Goal: Complete application form

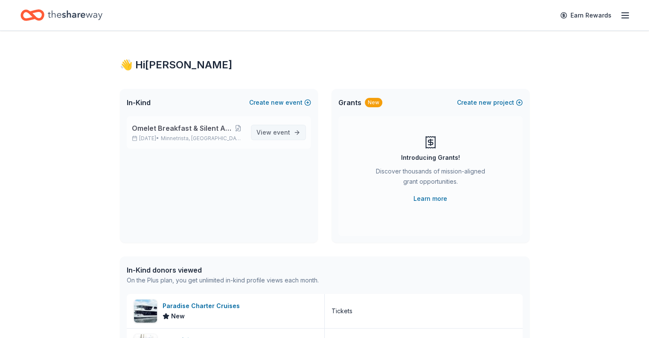
click at [296, 134] on link "View event" at bounding box center [278, 132] width 55 height 15
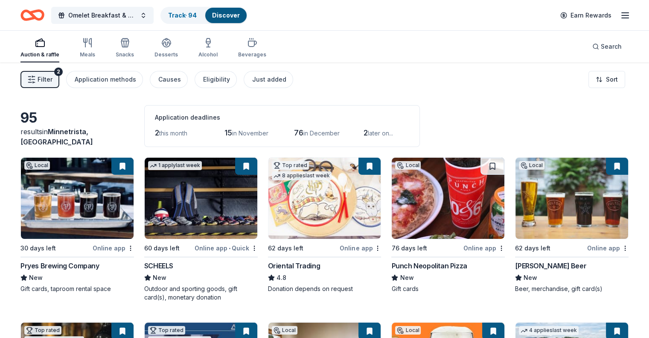
click at [52, 81] on span "Filter" at bounding box center [45, 79] width 15 height 10
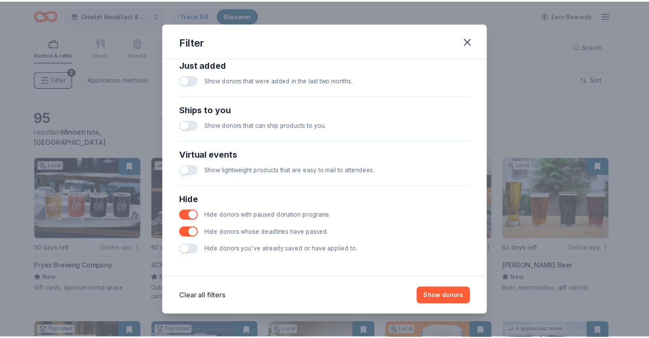
scroll to position [342, 0]
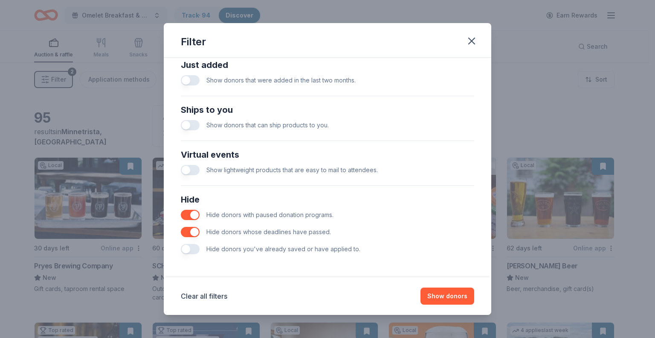
click at [198, 250] on button "button" at bounding box center [190, 249] width 19 height 10
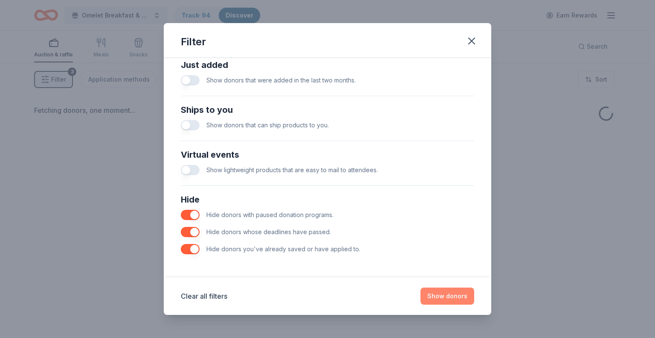
click at [440, 299] on button "Show donors" at bounding box center [448, 295] width 54 height 17
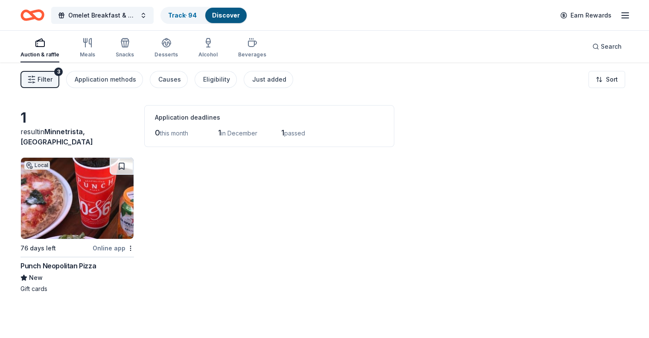
click at [84, 216] on img at bounding box center [77, 197] width 113 height 81
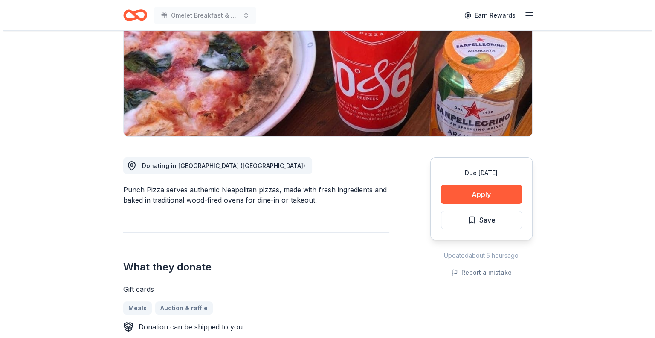
scroll to position [128, 0]
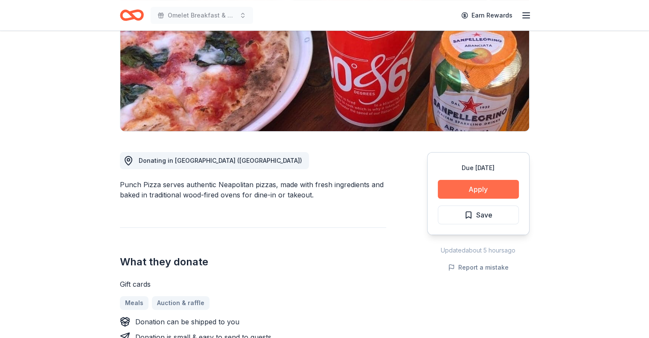
click at [487, 186] on button "Apply" at bounding box center [478, 189] width 81 height 19
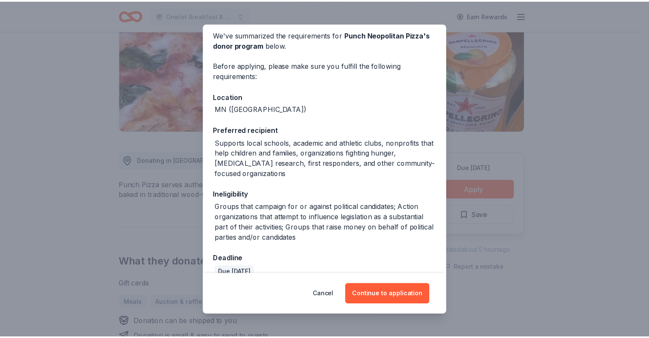
scroll to position [49, 0]
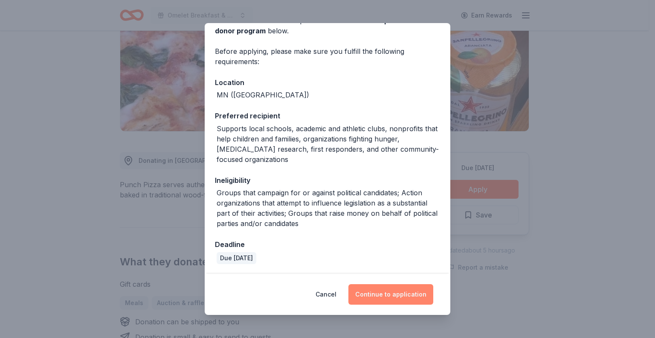
click at [384, 295] on button "Continue to application" at bounding box center [391, 294] width 85 height 20
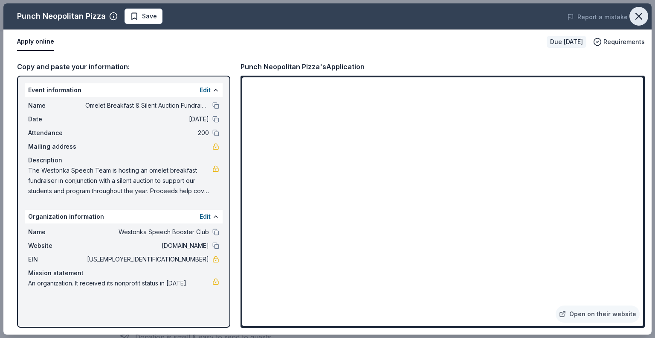
click at [640, 16] on icon "button" at bounding box center [639, 16] width 12 height 12
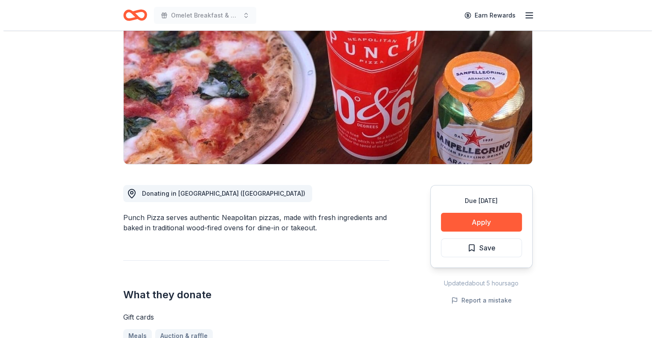
scroll to position [128, 0]
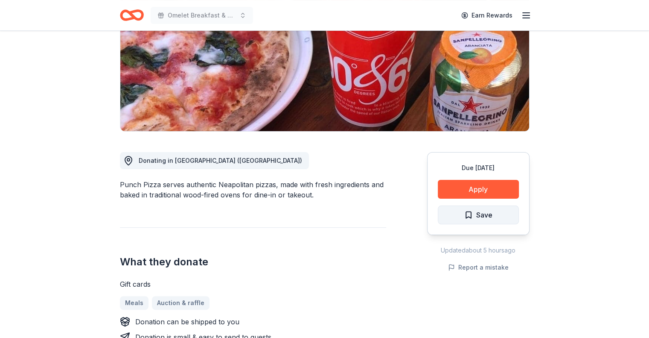
click at [485, 215] on span "Save" at bounding box center [484, 214] width 16 height 11
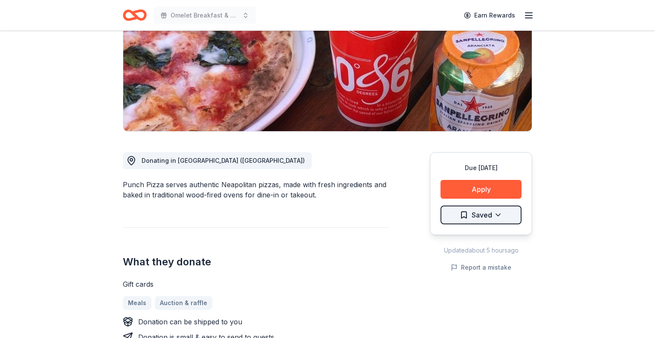
click at [497, 210] on html "Omelet Breakfast & Silent Auction Fundraiser Earn Rewards Due in 76 days Share …" at bounding box center [327, 41] width 655 height 338
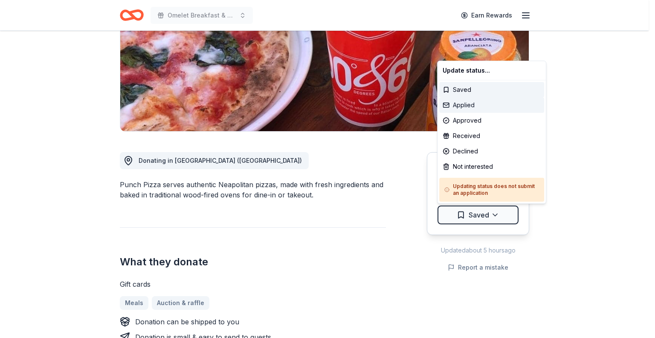
click at [467, 108] on div "Applied" at bounding box center [492, 104] width 105 height 15
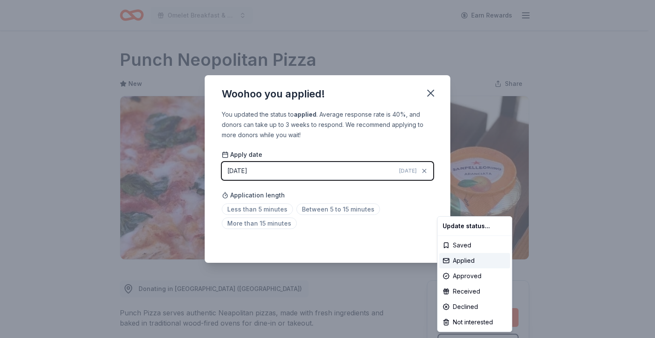
click at [431, 94] on html "Omelet Breakfast & Silent Auction Fundraiser Earn Rewards Due in 76 days Share …" at bounding box center [327, 169] width 655 height 338
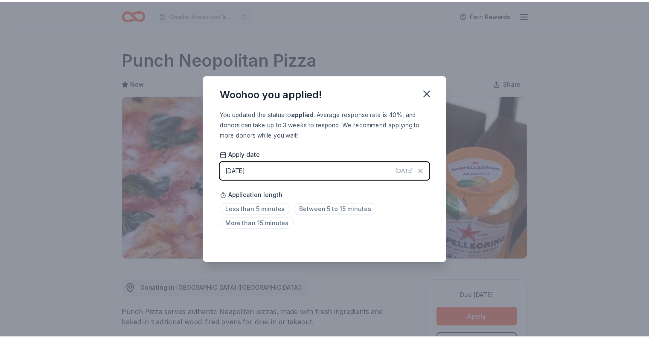
scroll to position [14, 0]
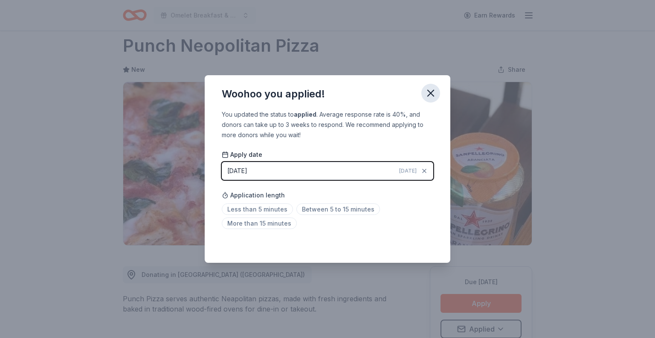
click at [430, 93] on icon "button" at bounding box center [431, 93] width 6 height 6
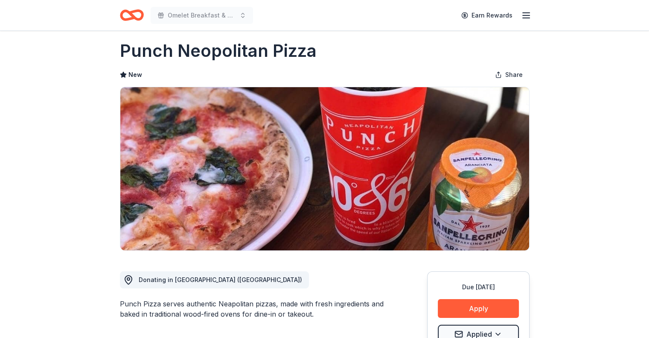
scroll to position [0, 0]
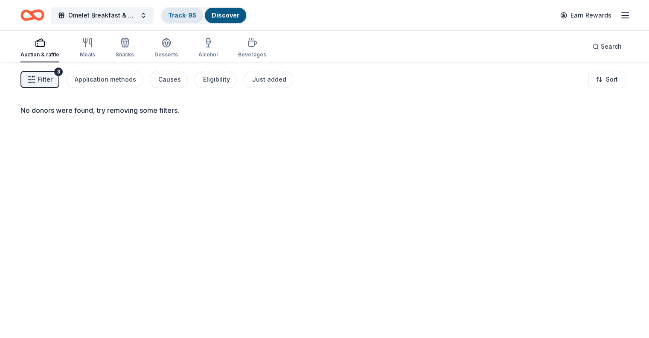
click at [193, 14] on link "Track · 95" at bounding box center [182, 15] width 28 height 7
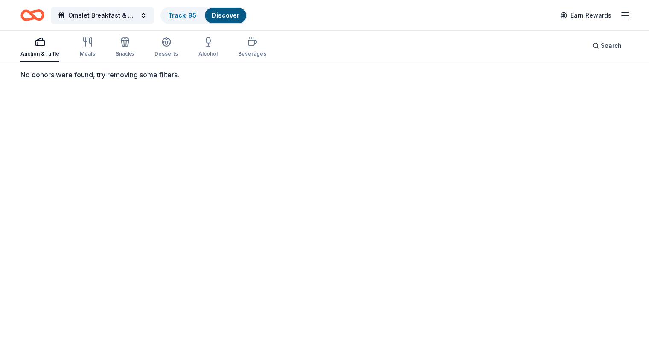
scroll to position [43, 0]
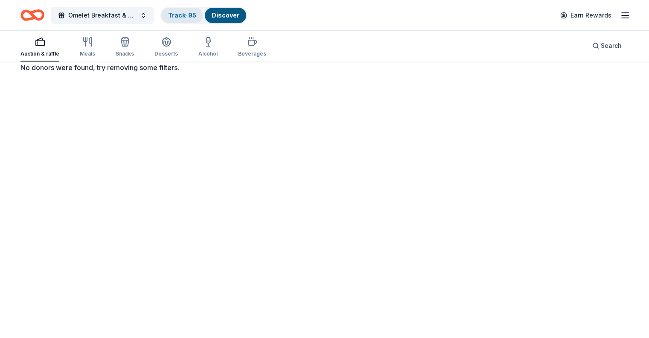
click at [188, 20] on div "Track · 95" at bounding box center [182, 15] width 42 height 15
click at [191, 17] on link "Track · 95" at bounding box center [182, 15] width 28 height 7
click at [239, 13] on link "Discover" at bounding box center [226, 15] width 28 height 7
click at [192, 17] on link "Track · 95" at bounding box center [182, 15] width 28 height 7
